Goal: Information Seeking & Learning: Learn about a topic

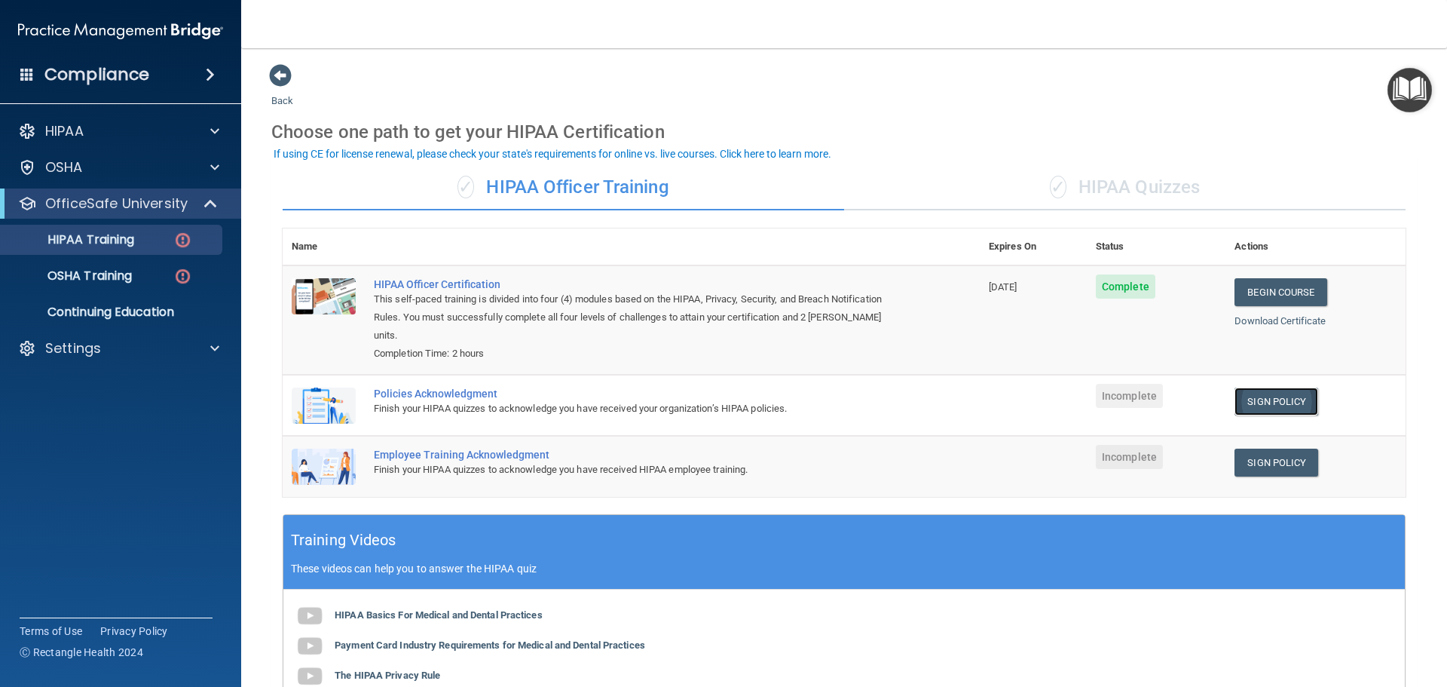
click at [1293, 387] on link "Sign Policy" at bounding box center [1277, 401] width 84 height 28
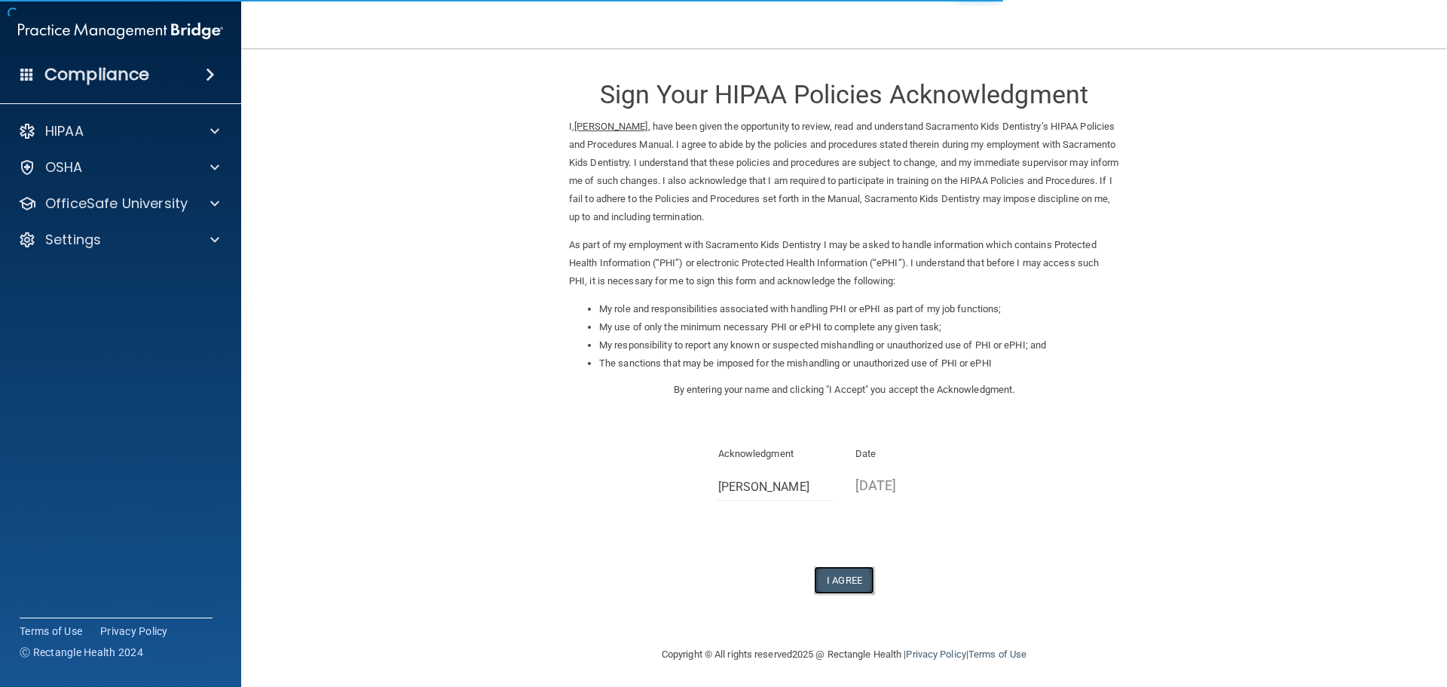
click at [845, 571] on button "I Agree" at bounding box center [844, 580] width 60 height 28
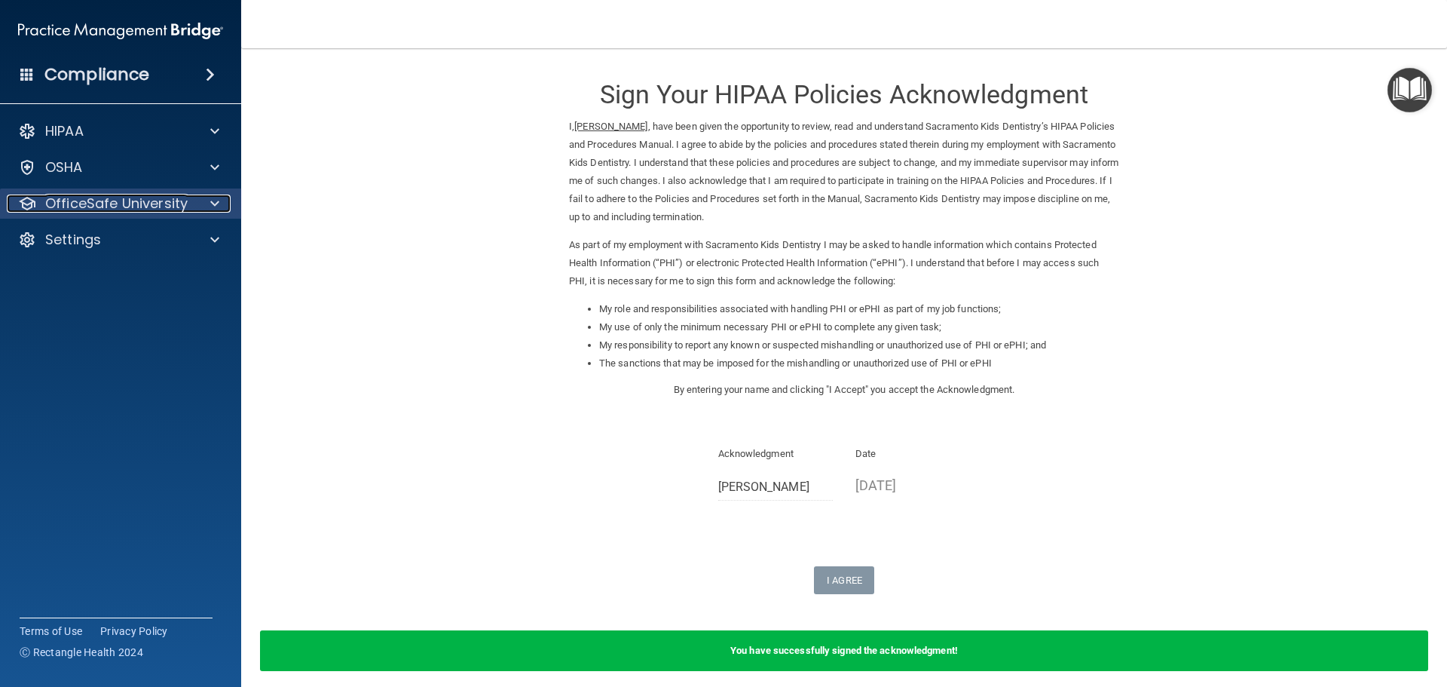
click at [158, 201] on p "OfficeSafe University" at bounding box center [116, 203] width 142 height 18
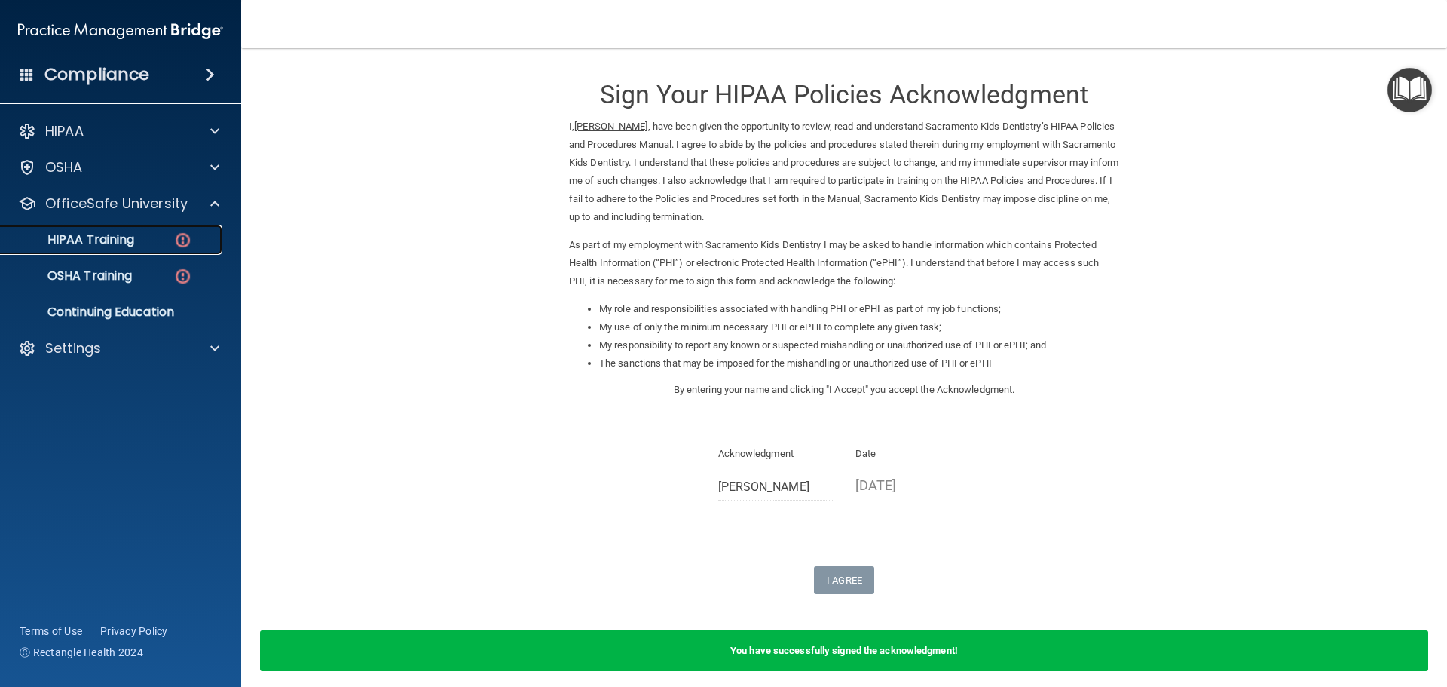
click at [121, 235] on p "HIPAA Training" at bounding box center [72, 239] width 124 height 15
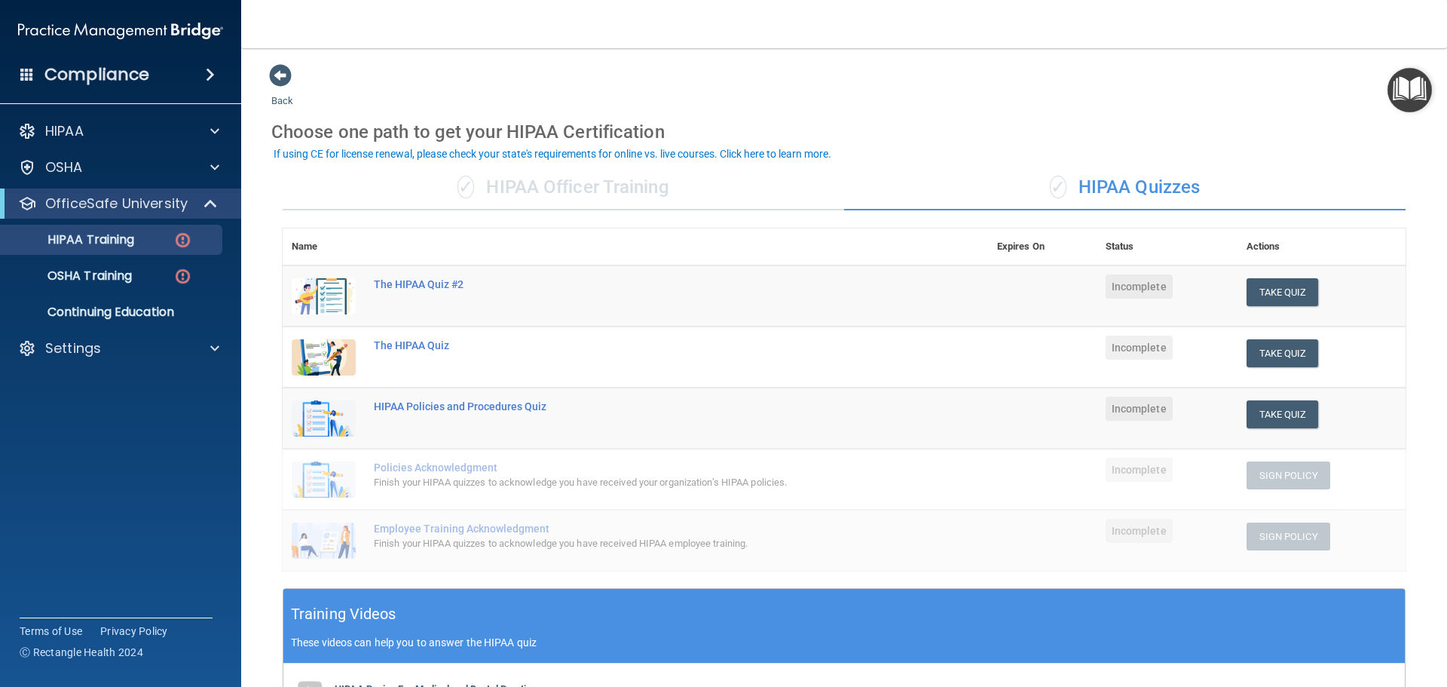
click at [630, 185] on div "✓ HIPAA Officer Training" at bounding box center [564, 187] width 562 height 45
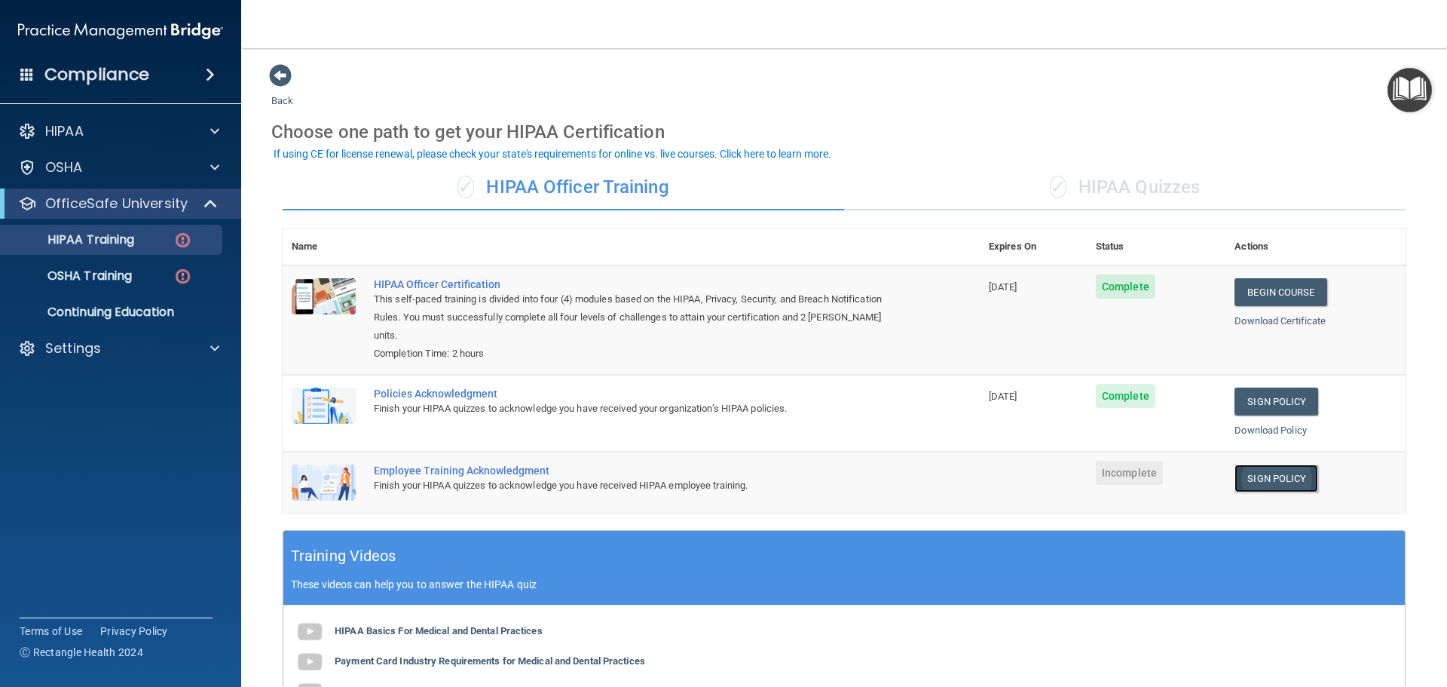
click at [1262, 464] on link "Sign Policy" at bounding box center [1277, 478] width 84 height 28
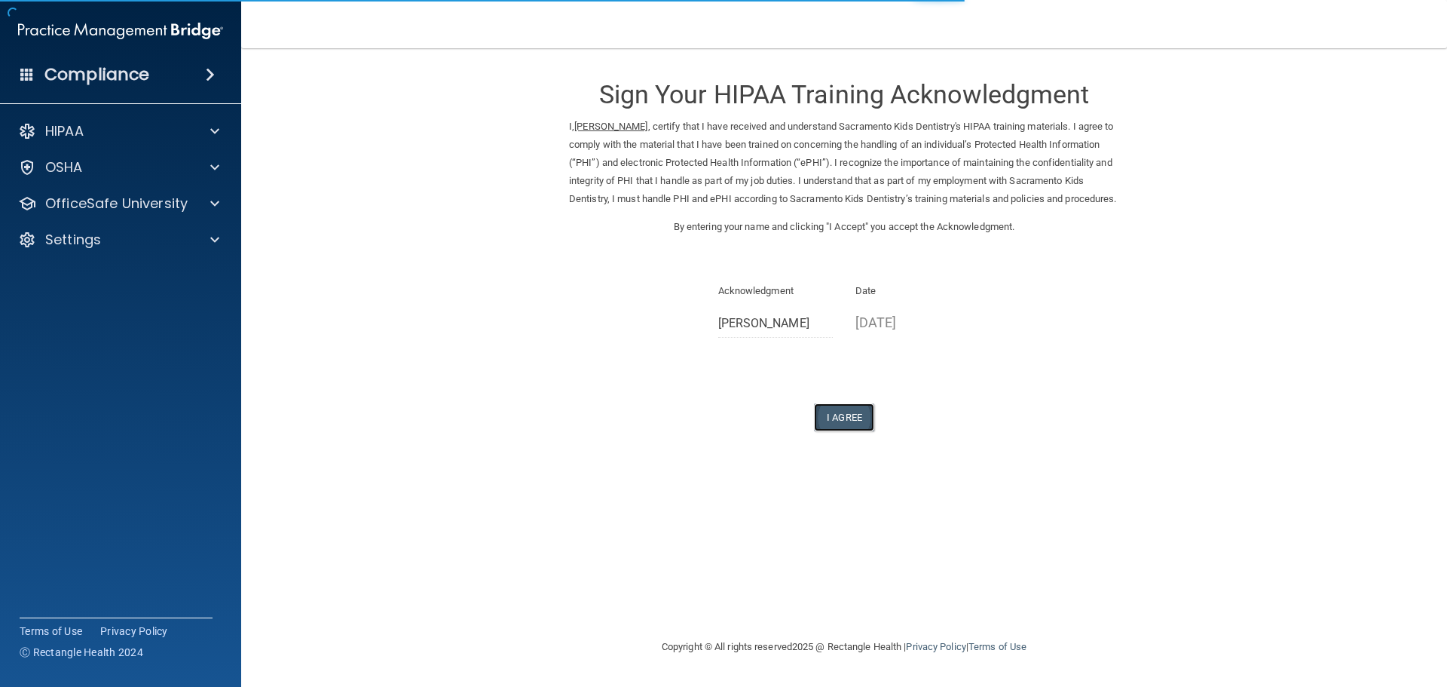
click at [835, 425] on button "I Agree" at bounding box center [844, 417] width 60 height 28
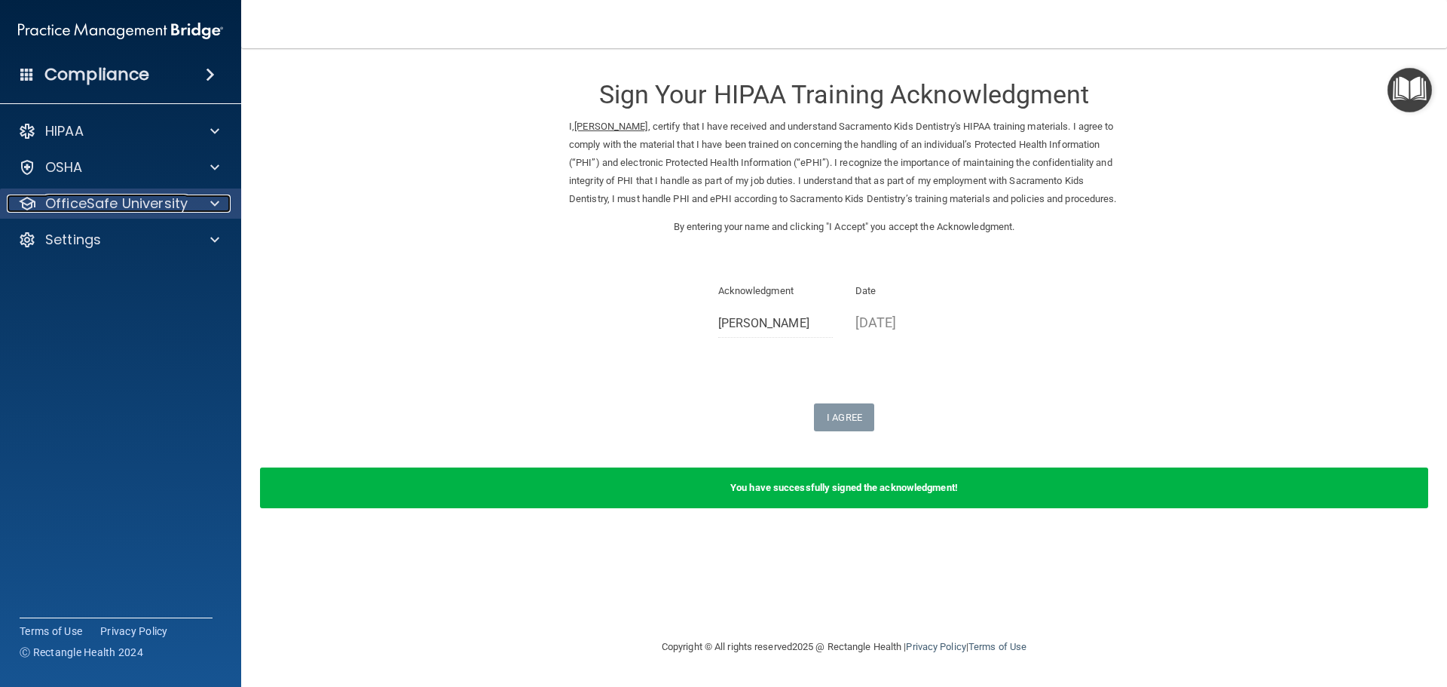
click at [210, 200] on div at bounding box center [213, 203] width 38 height 18
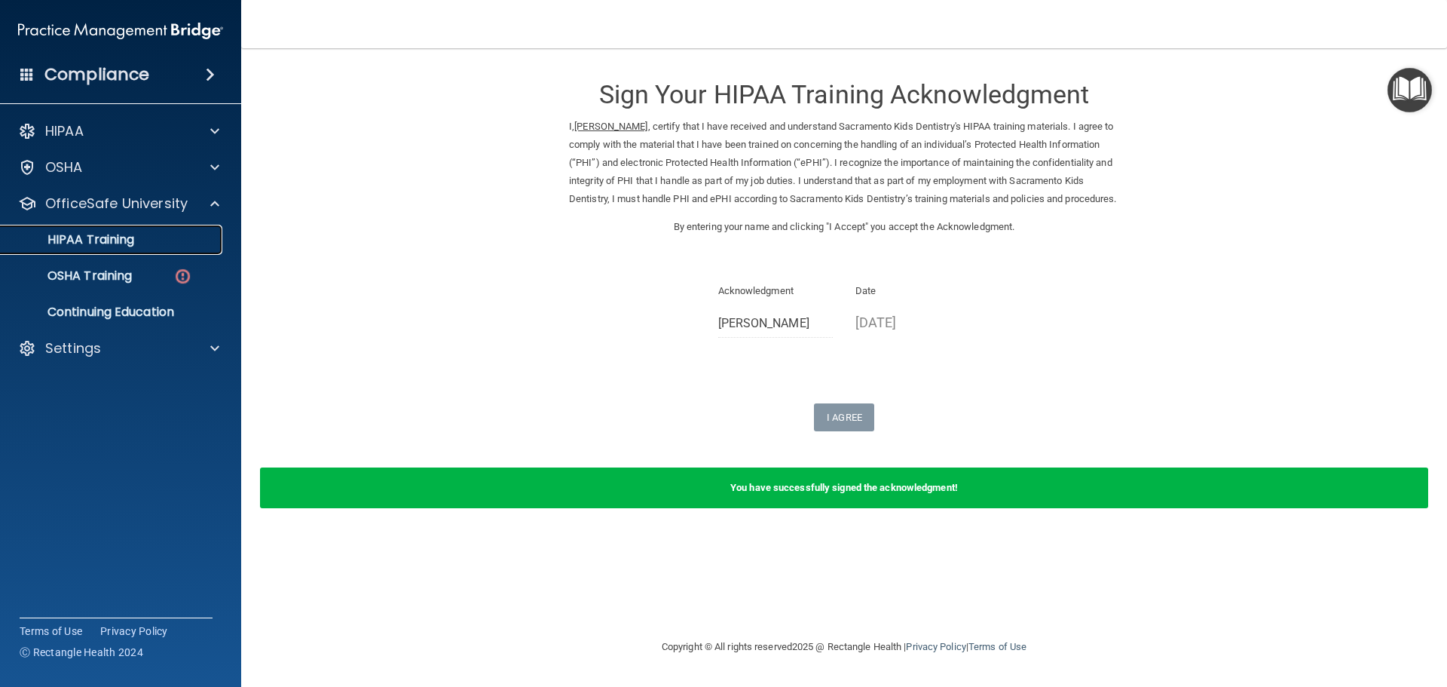
click at [147, 243] on div "HIPAA Training" at bounding box center [113, 239] width 206 height 15
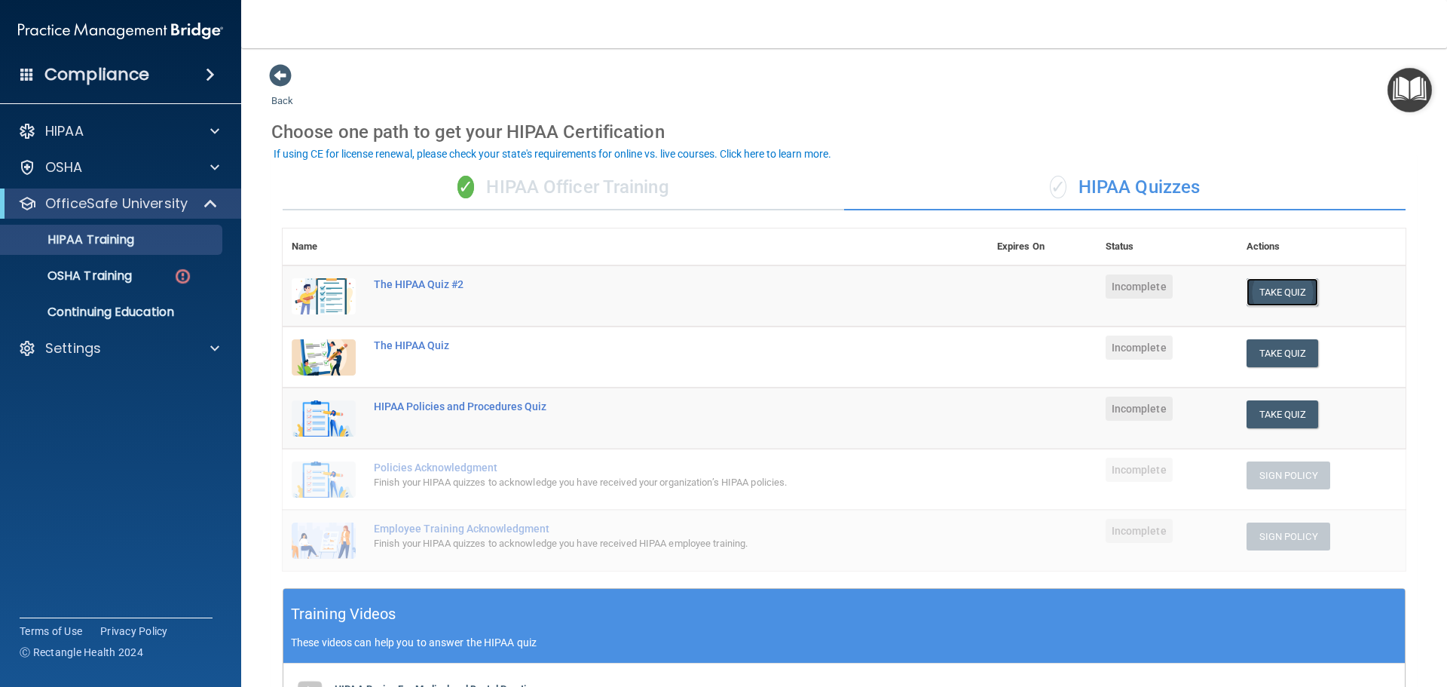
click at [1276, 285] on button "Take Quiz" at bounding box center [1283, 292] width 72 height 28
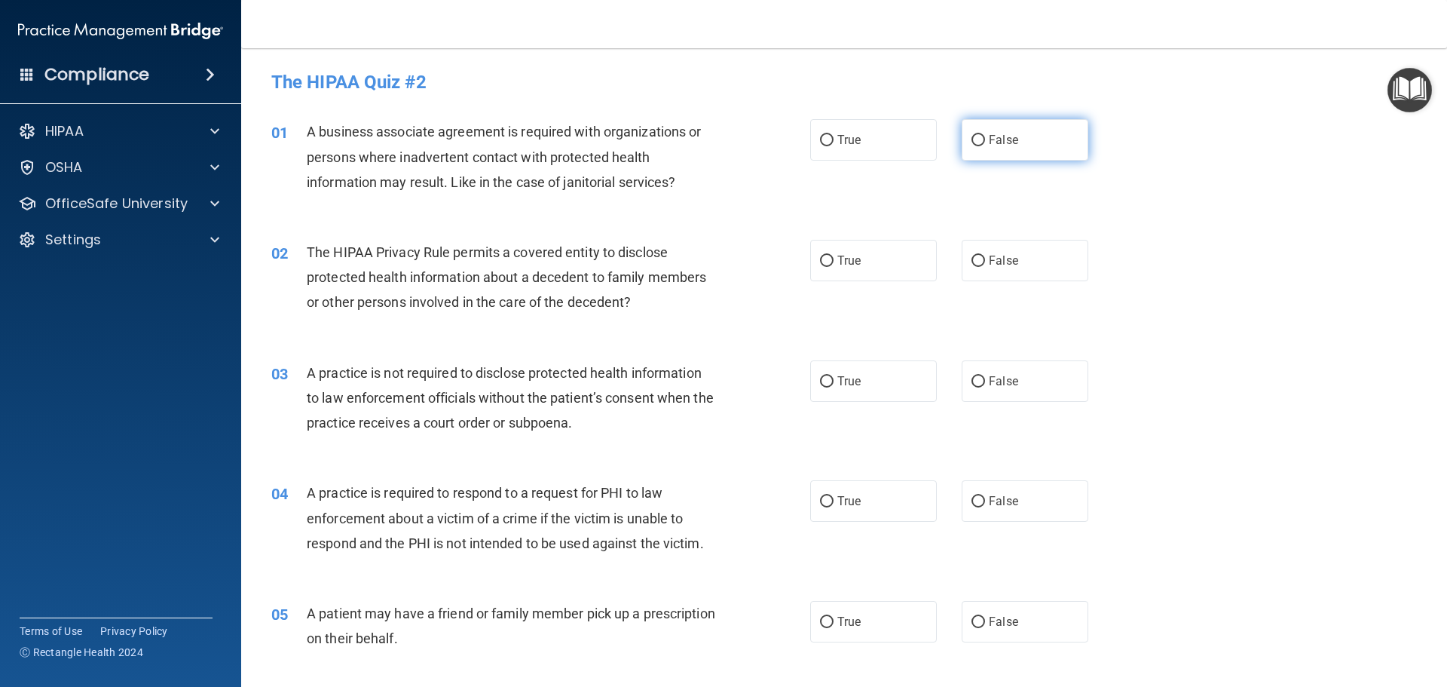
click at [995, 151] on label "False" at bounding box center [1025, 139] width 127 height 41
click at [985, 146] on input "False" at bounding box center [979, 140] width 14 height 11
radio input "true"
drag, startPoint x: 830, startPoint y: 131, endPoint x: 812, endPoint y: 134, distance: 18.3
click at [831, 131] on label "True" at bounding box center [873, 139] width 127 height 41
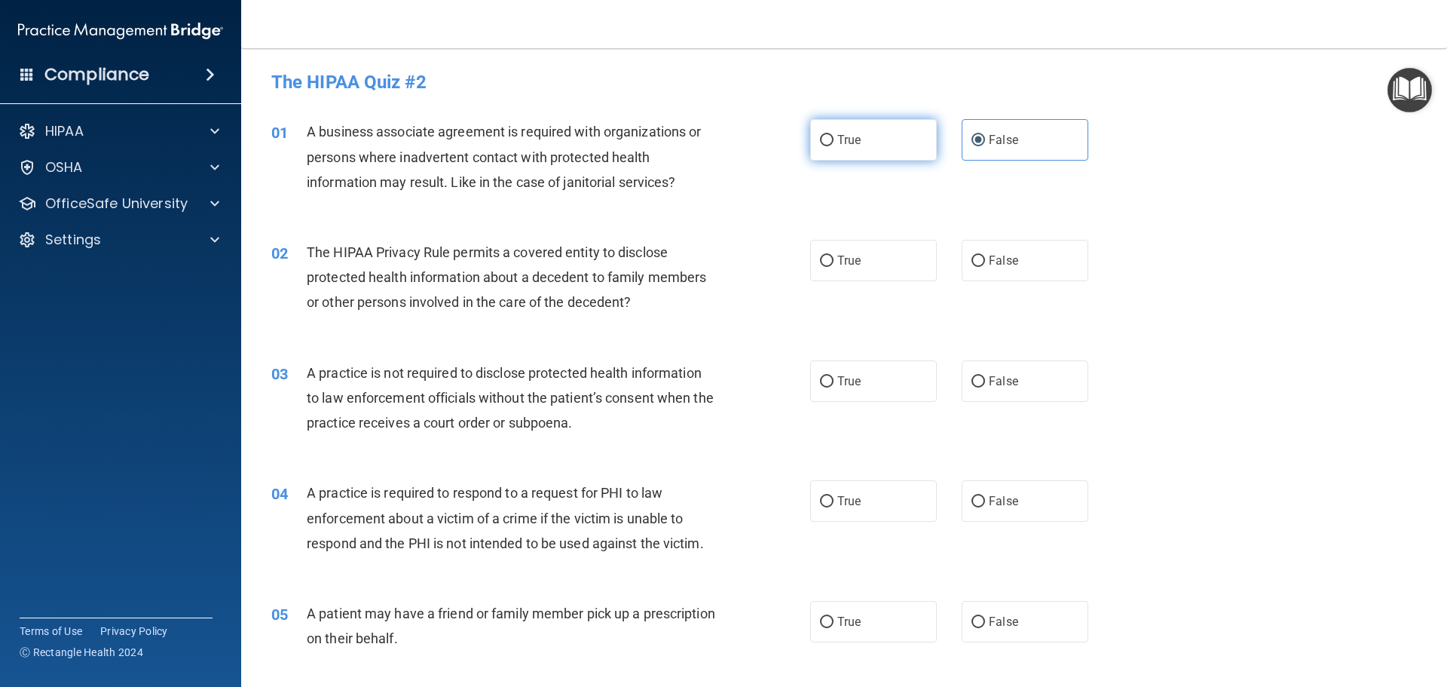
click at [831, 135] on input "True" at bounding box center [827, 140] width 14 height 11
radio input "true"
radio input "false"
click at [870, 153] on label "True" at bounding box center [873, 139] width 127 height 41
click at [834, 146] on input "True" at bounding box center [827, 140] width 14 height 11
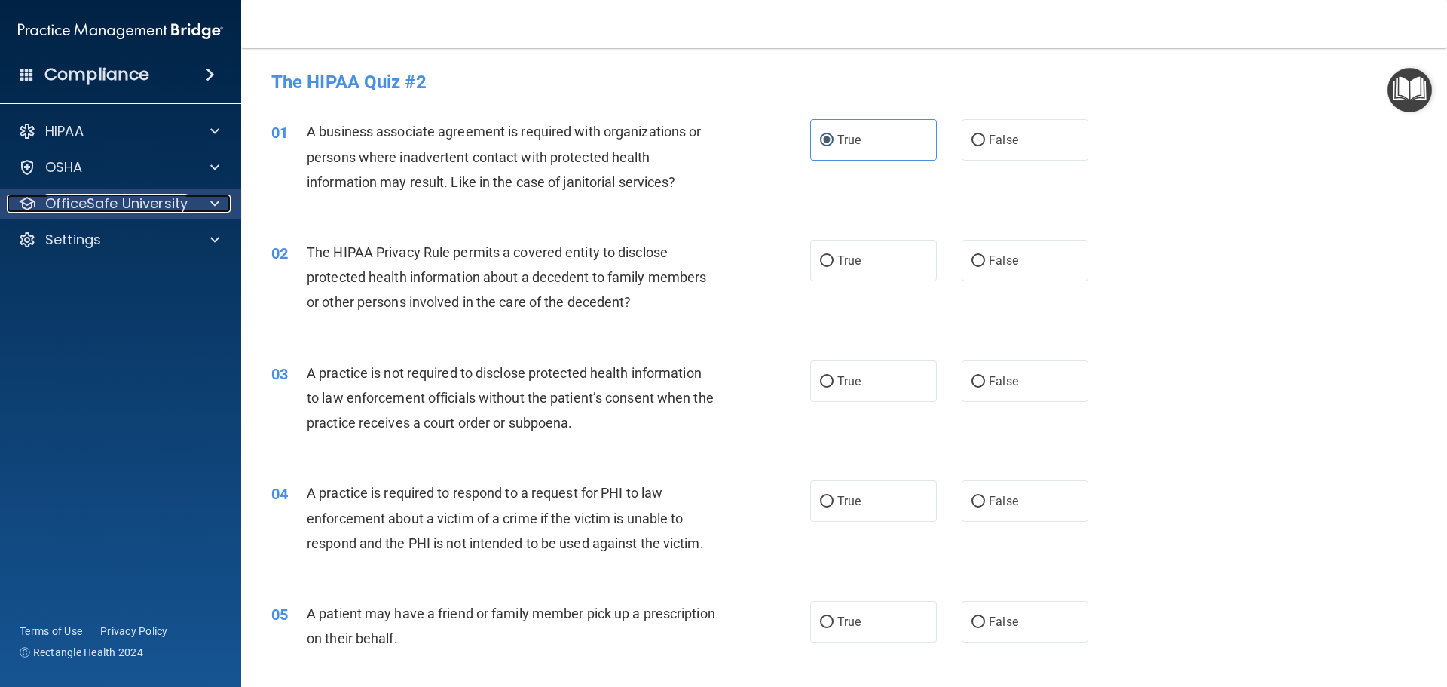
click at [199, 205] on div at bounding box center [213, 203] width 38 height 18
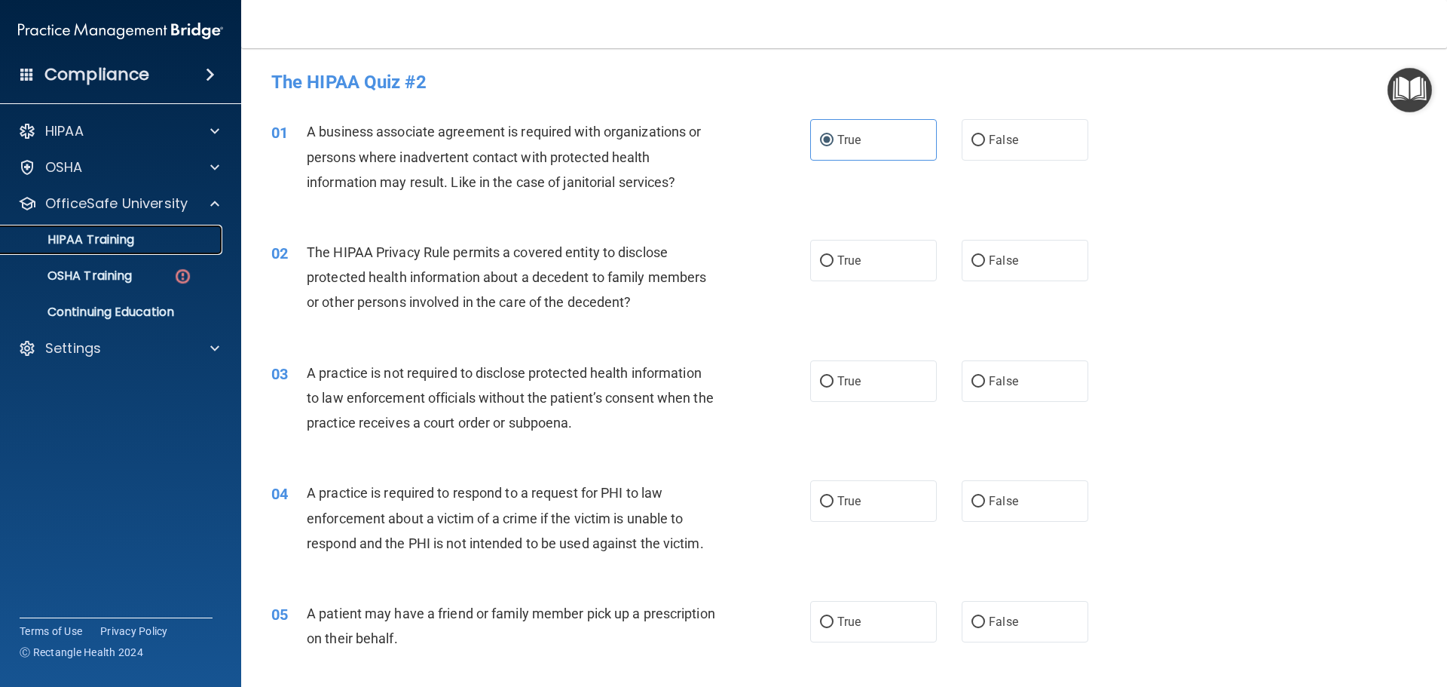
click at [140, 246] on div "HIPAA Training" at bounding box center [113, 239] width 206 height 15
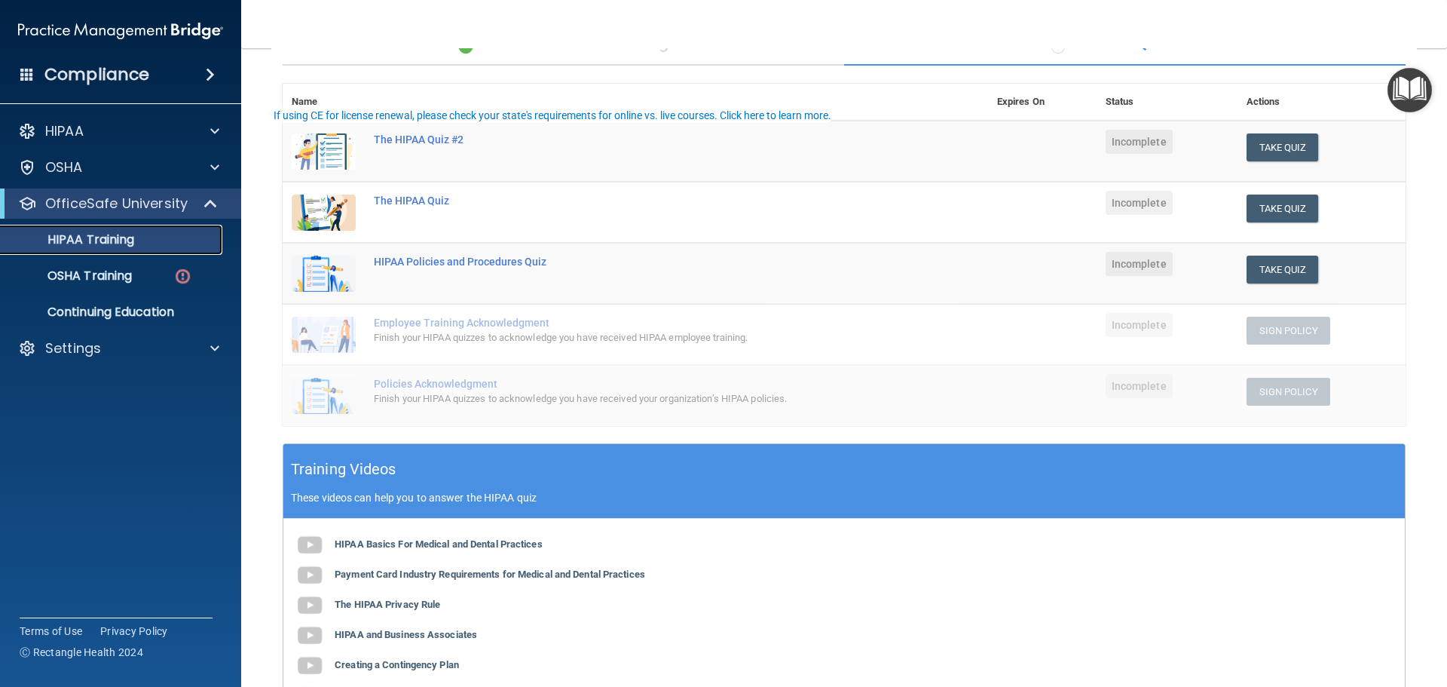
scroll to position [151, 0]
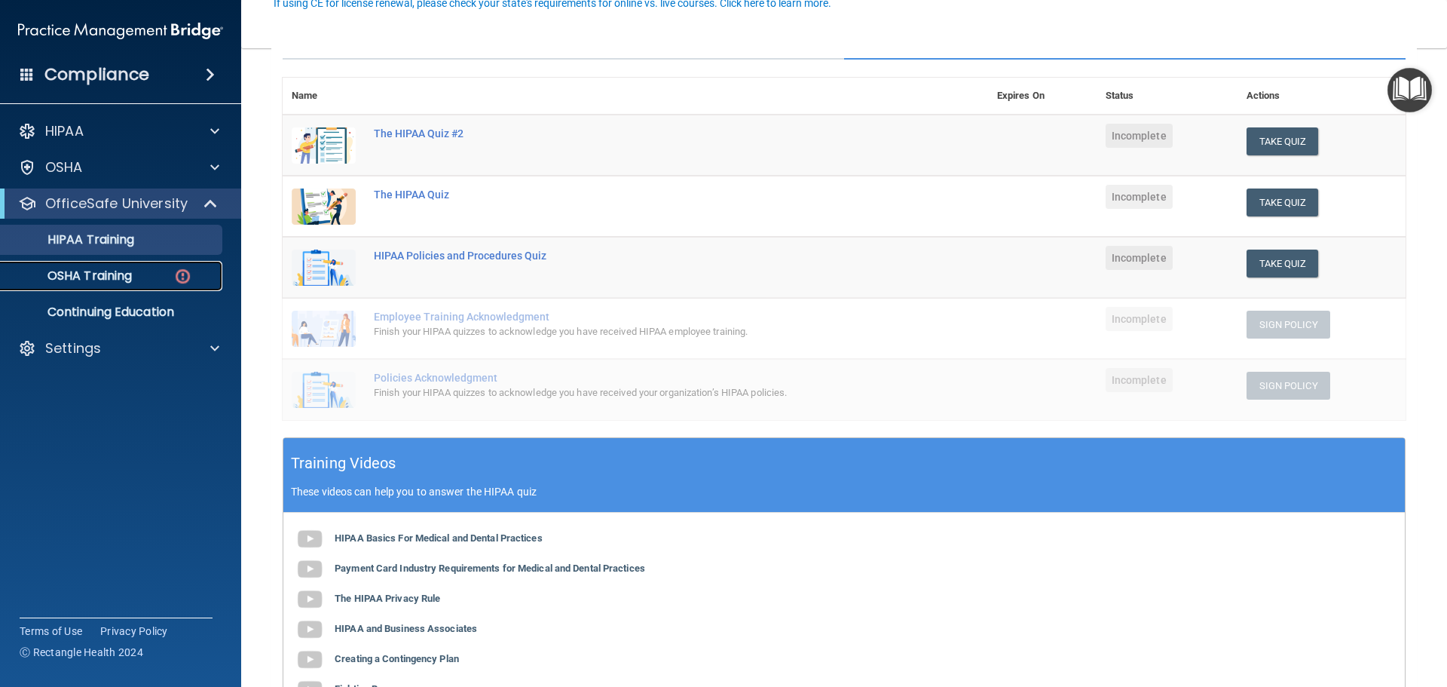
click at [66, 271] on p "OSHA Training" at bounding box center [71, 275] width 122 height 15
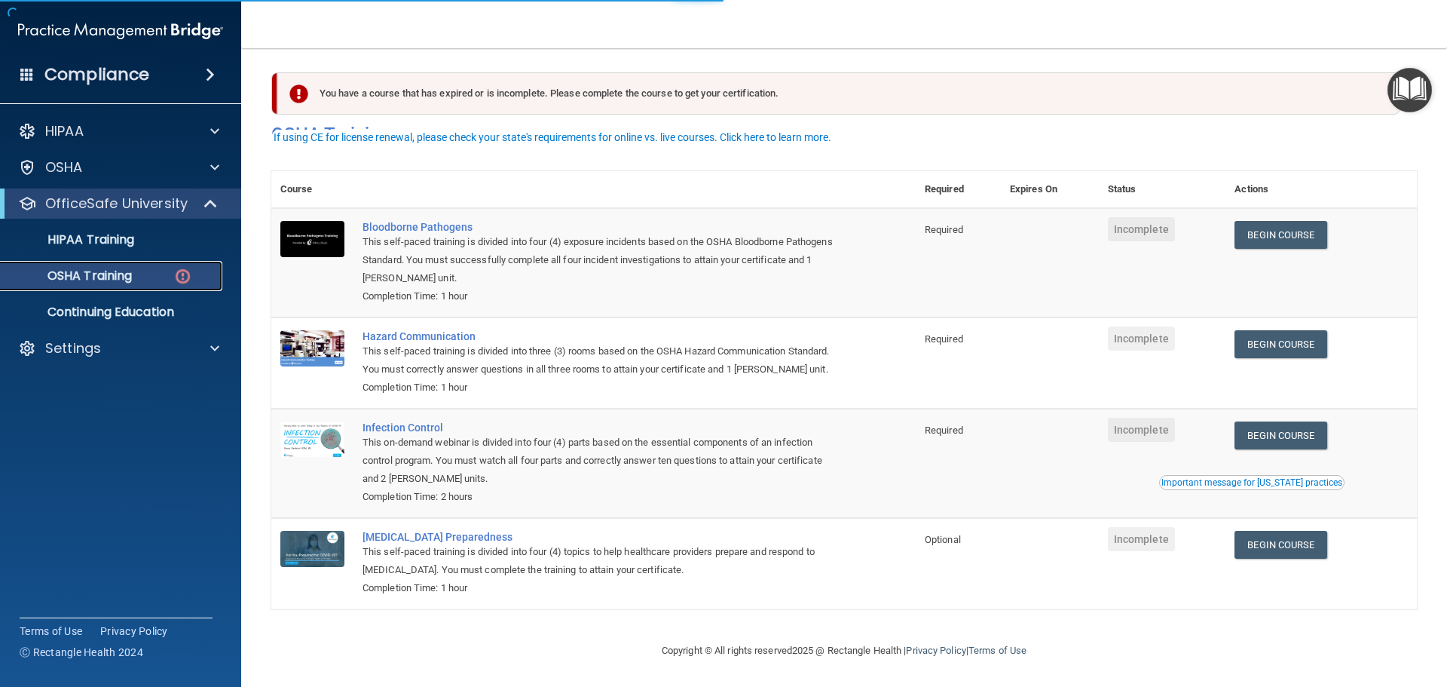
scroll to position [25, 0]
click at [1308, 221] on link "Begin Course" at bounding box center [1281, 235] width 92 height 28
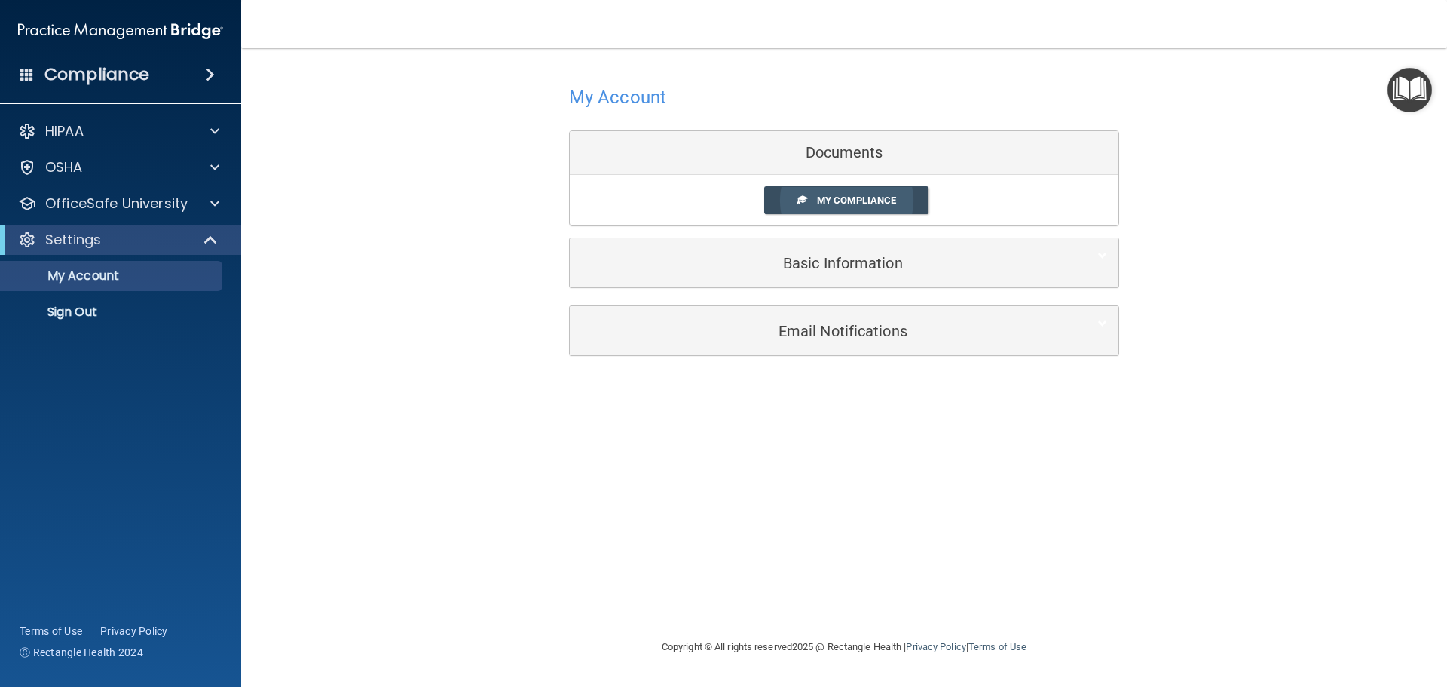
click at [830, 204] on span "My Compliance" at bounding box center [856, 199] width 79 height 11
